Goal: Task Accomplishment & Management: Manage account settings

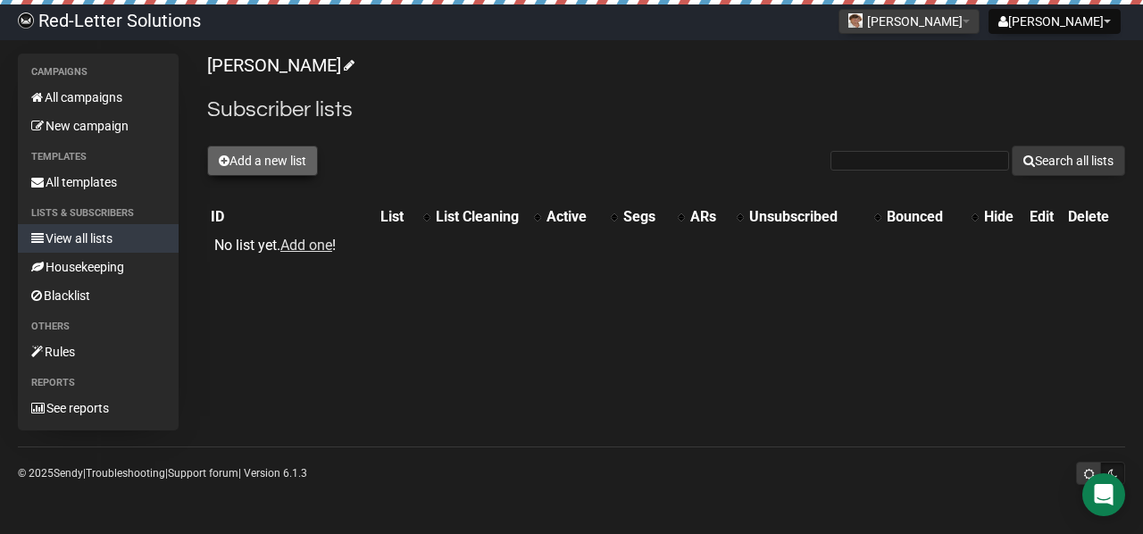
click at [299, 174] on button "Add a new list" at bounding box center [262, 161] width 111 height 30
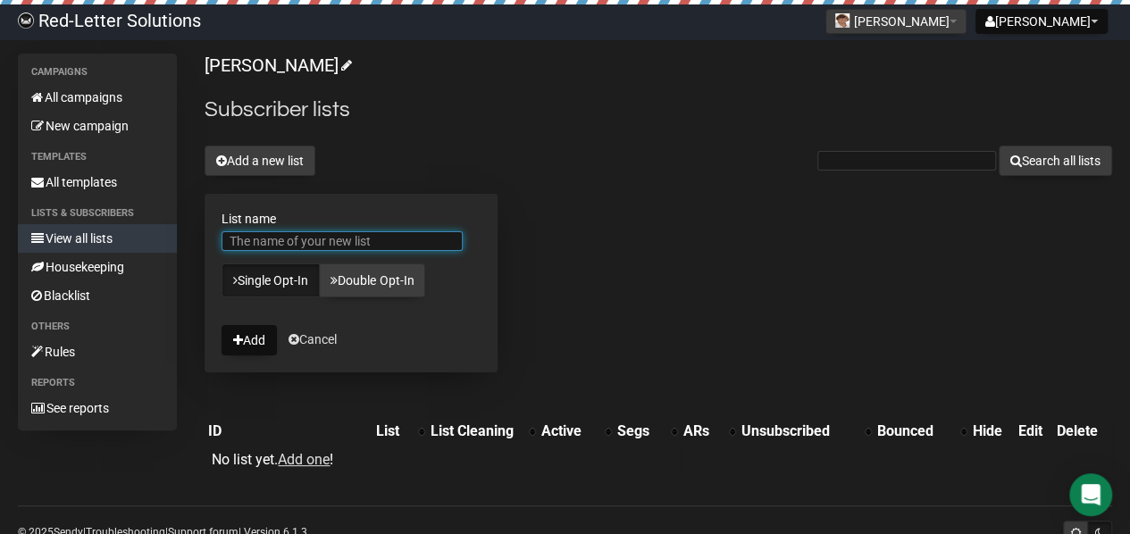
click at [385, 238] on input "List name" at bounding box center [342, 241] width 241 height 20
type input "Central AR"
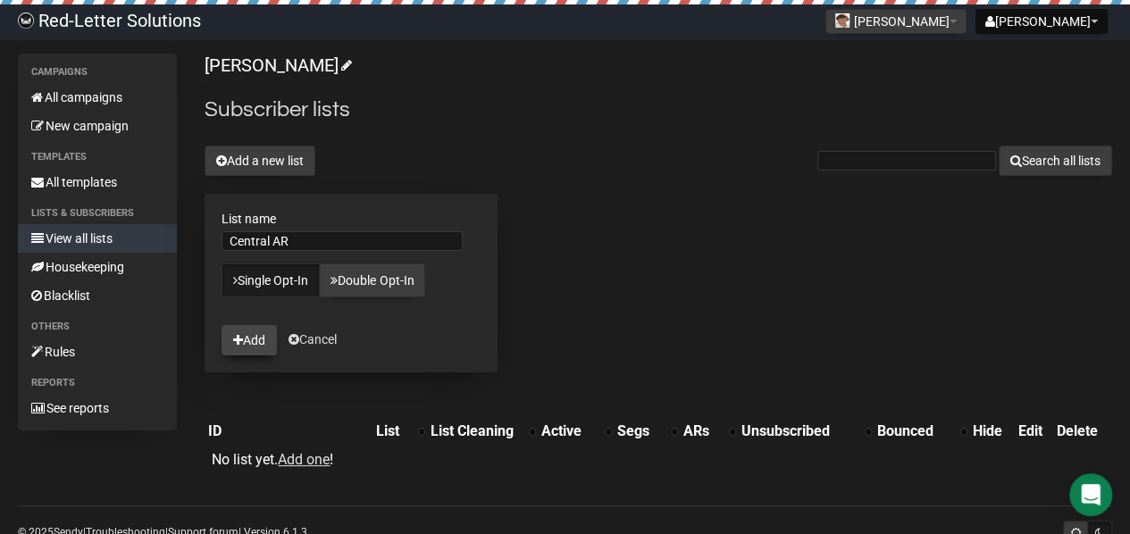
click at [257, 340] on button "Add" at bounding box center [249, 340] width 55 height 30
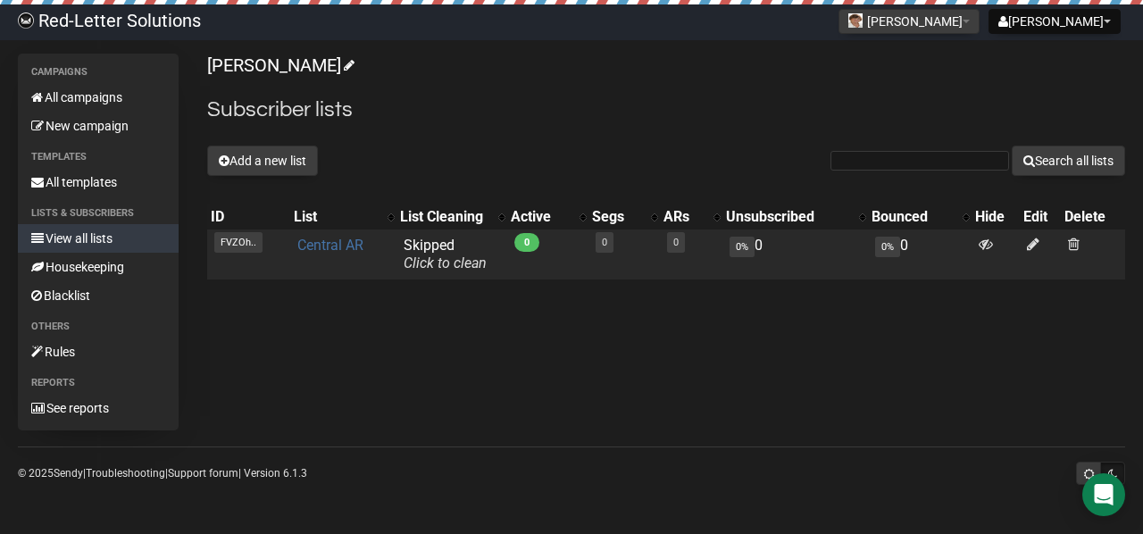
click at [327, 244] on link "Central AR" at bounding box center [330, 245] width 66 height 17
